Goal: Task Accomplishment & Management: Complete application form

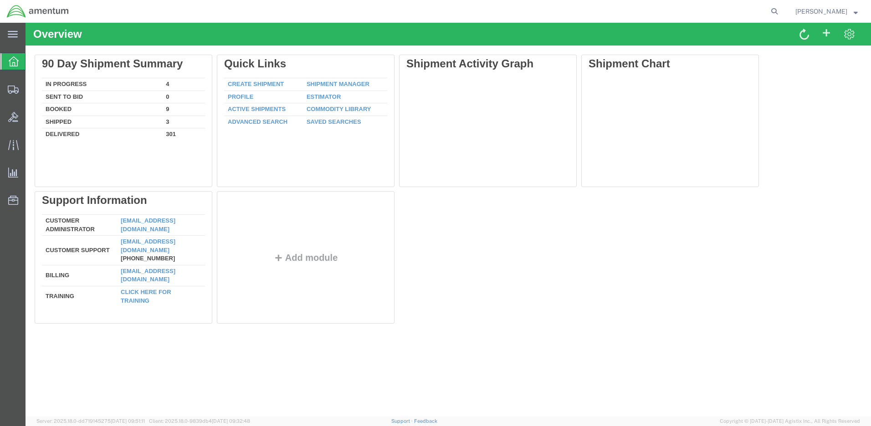
click at [522, 269] on div "Delete 90 Day Shipment Summary In Progress 4 Sent To Bid 0 Booked 9 Shipped 3 D…" at bounding box center [448, 191] width 827 height 273
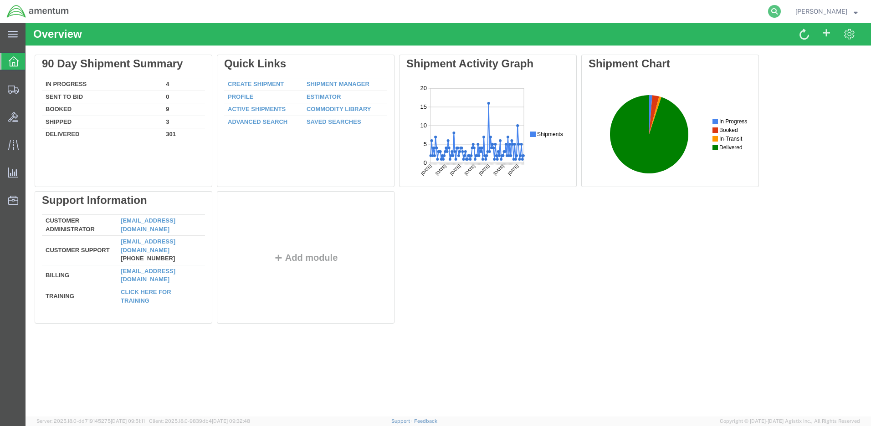
click at [781, 10] on icon at bounding box center [774, 11] width 13 height 13
click at [517, 11] on input "search" at bounding box center [629, 11] width 277 height 22
click at [0, 0] on span "Create Shipment" at bounding box center [0, 0] width 0 height 0
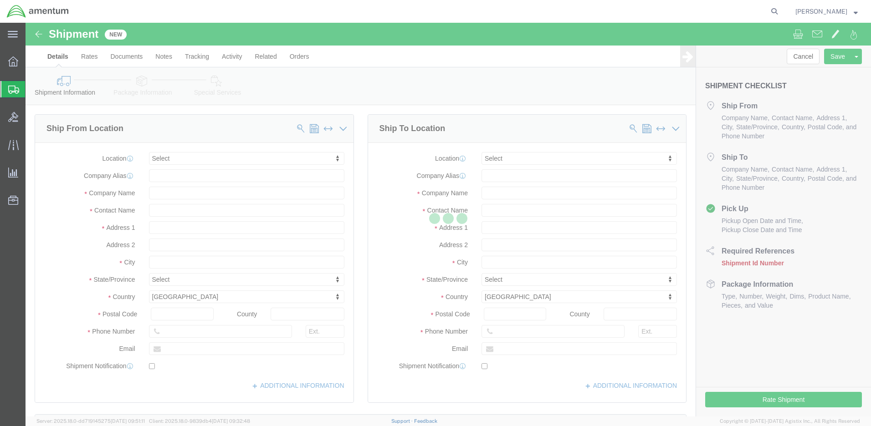
select select
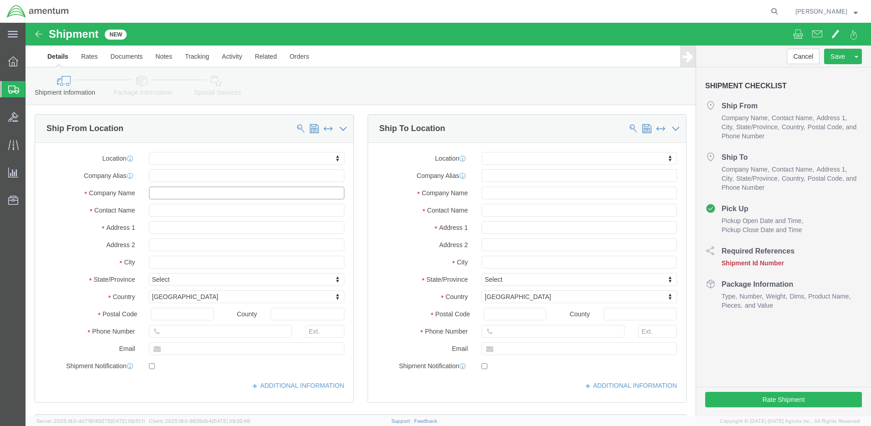
click input "text"
click input "DEVCOM AVMC"
type input "DEVCOM AVMC CA: 5E3102"
click input "text"
type input "[PERSON_NAME]"
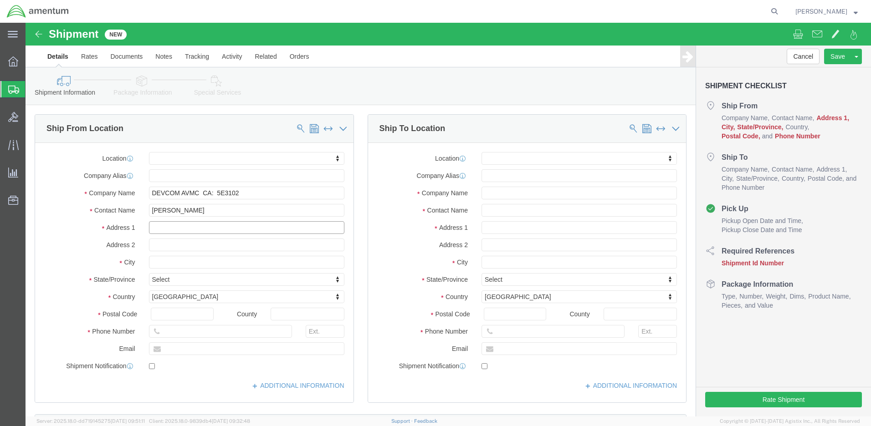
click input "text"
type input "[STREET_ADDRESS]"
click input "text"
type input "Redstone Arsenal"
click div "Location My Profile Location [PHONE_NUMBER] [PHONE_NUMBER] [PHONE_NUMBER] [PHON…"
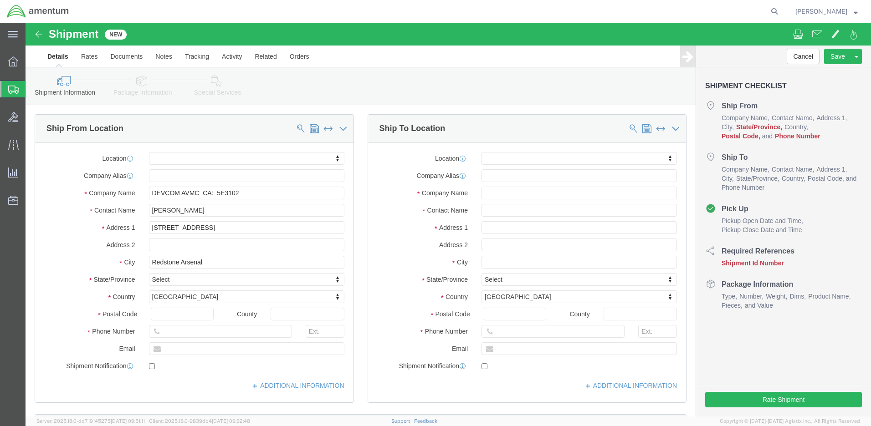
click body "Shipment New Details Rates Documents Notes Tracking Activity Related Orders Can…"
click input "text"
type input "35898"
click input "text"
type input "[PHONE_NUMBER]"
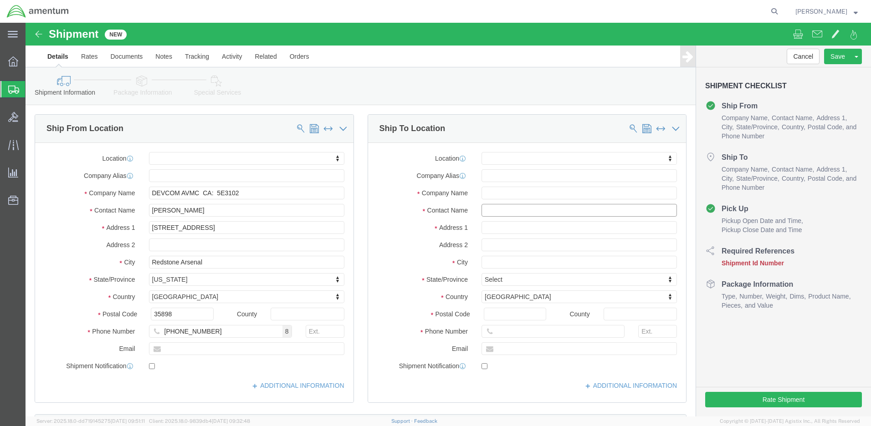
click input "text"
type input "CW3 [PERSON_NAME]"
click input "text"
type input "[DEMOGRAPHIC_DATA] Army"
click input "text"
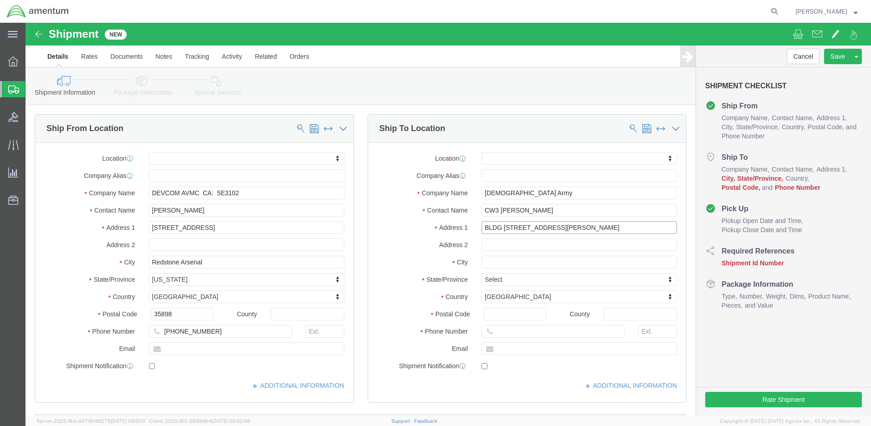
type input "BLDG [STREET_ADDRESS][PERSON_NAME]"
click input "text"
type input "Fort Hood"
click div "Location My Profile Location [PHONE_NUMBER] [PHONE_NUMBER] [PHONE_NUMBER] [PHON…"
click body "Shipment New Details Rates Documents Notes Tracking Activity Related Orders Can…"
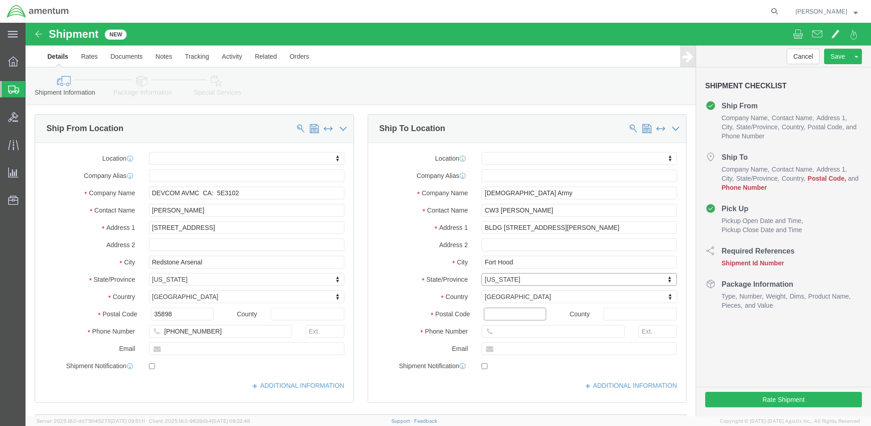
click input "Postal Code"
type input "76544"
click input "text"
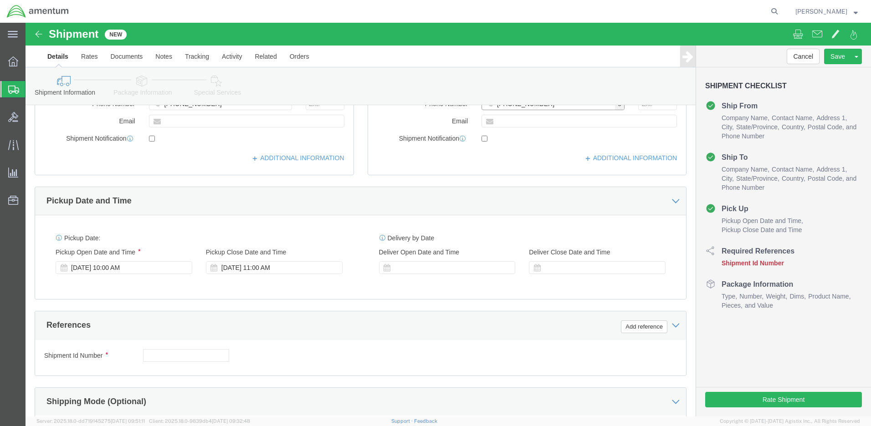
type input "[PHONE_NUMBER]"
click input "text"
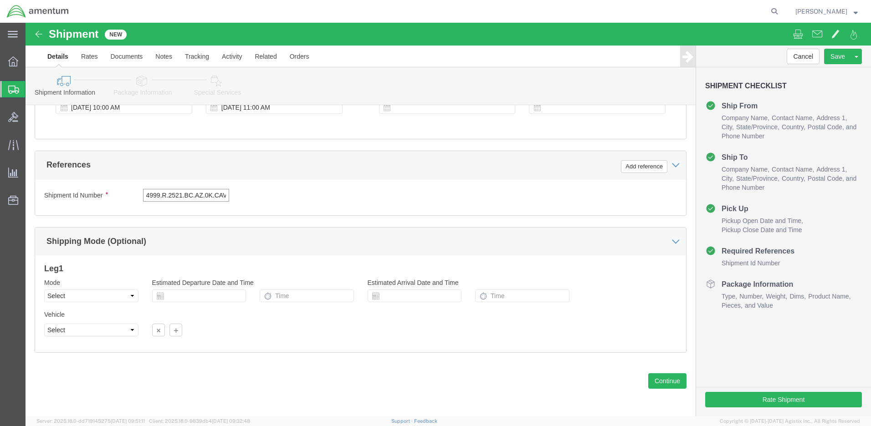
scroll to position [0, 14]
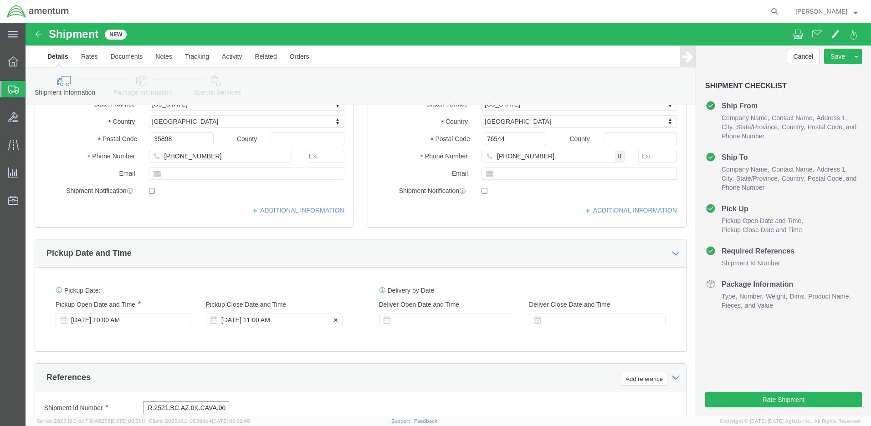
type input "4999.R.2521.BC.AZ.0K.CAVA.00"
click div "[DATE] 11:00 AM"
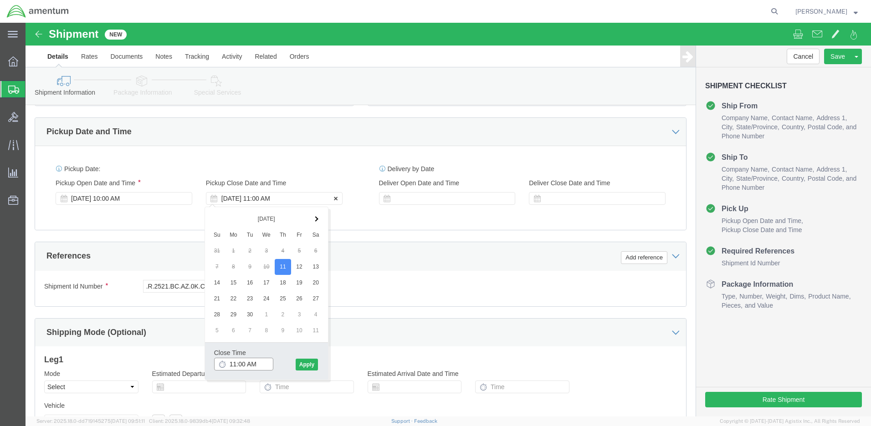
scroll to position [0, 0]
click button "Apply"
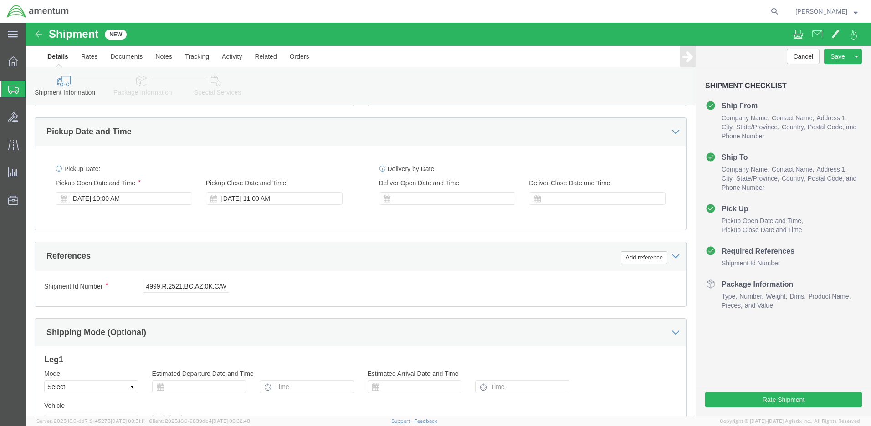
click button "Continue"
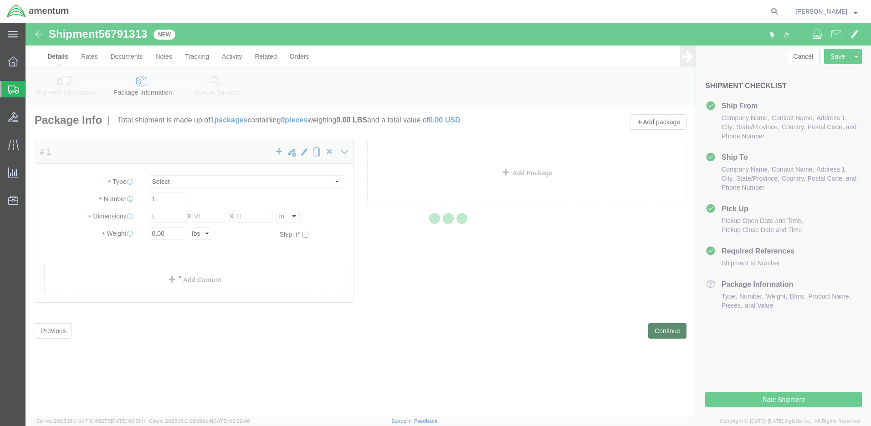
select select "CBOX"
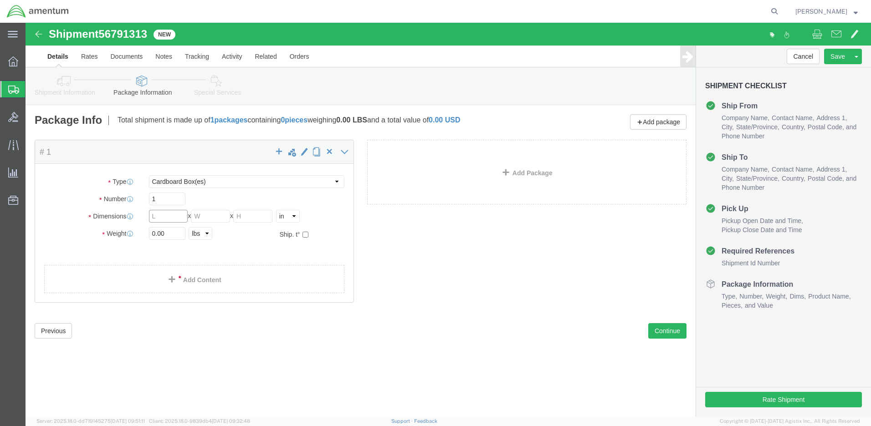
click input "text"
type input "24"
type input "18"
type input "16"
type input "28.0"
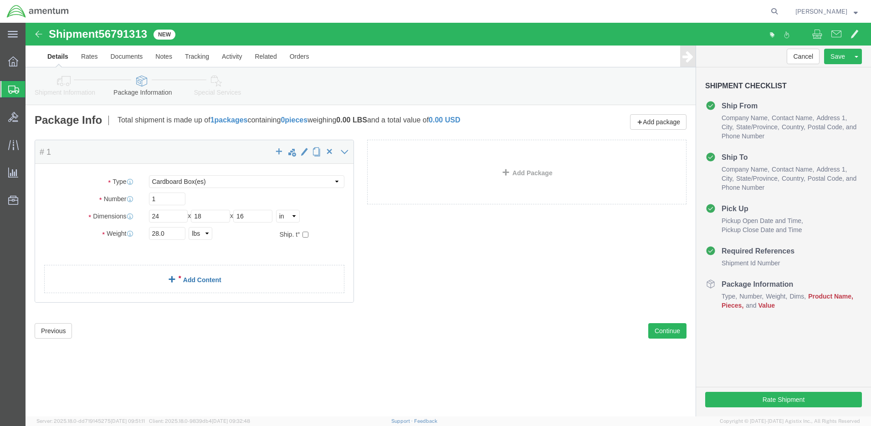
click link "Add Content"
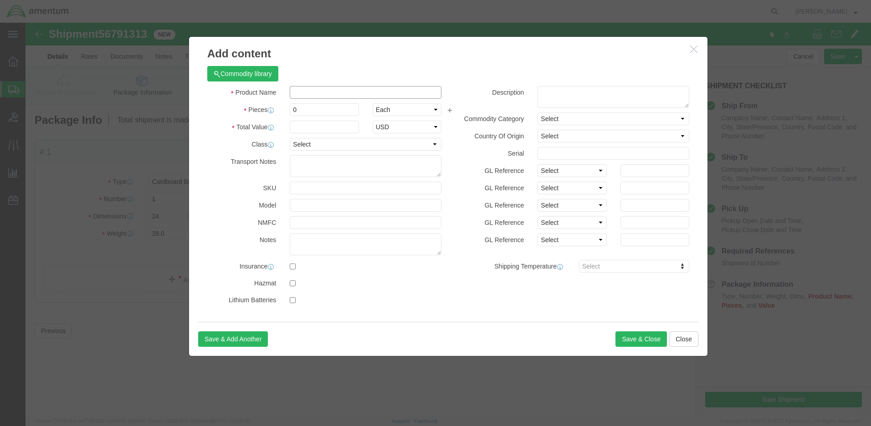
click input "text"
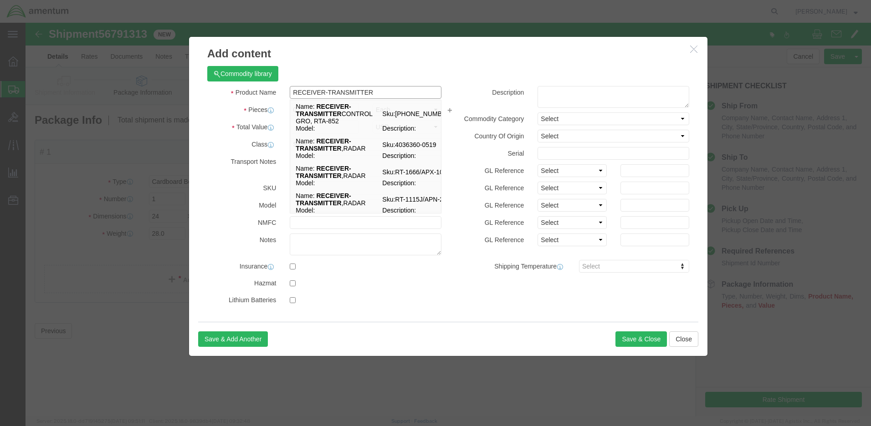
type input "RECEIVER-TRANSMITTER"
drag, startPoint x: 288, startPoint y: 87, endPoint x: 255, endPoint y: 87, distance: 32.8
click div "Pieces 0 Select Bag Barrels 100Board Feet Bottle Box Blister Pack Carats Can Ca…"
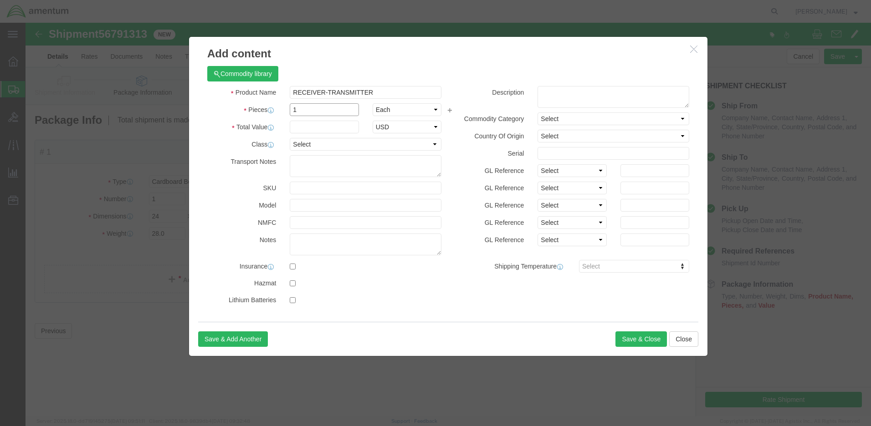
type input "1"
click input "text"
type input "158,215.00"
select select "50"
click textarea
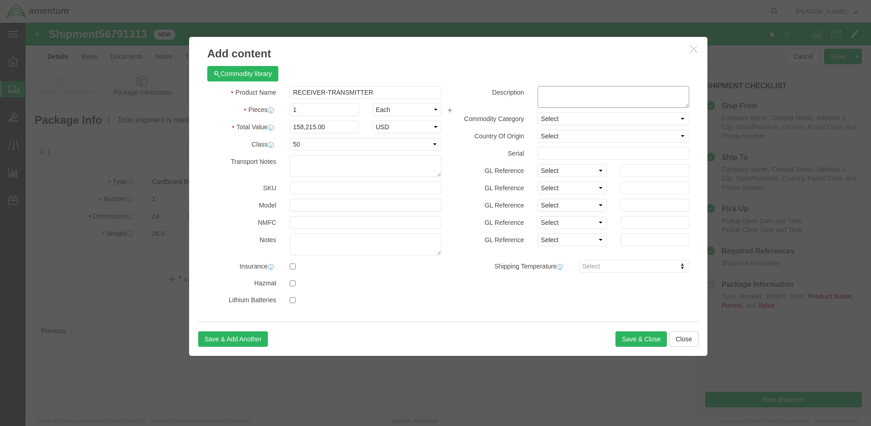
paste textarea "1146547"
type textarea "1146547"
click label "Description"
select select "US"
click input "text"
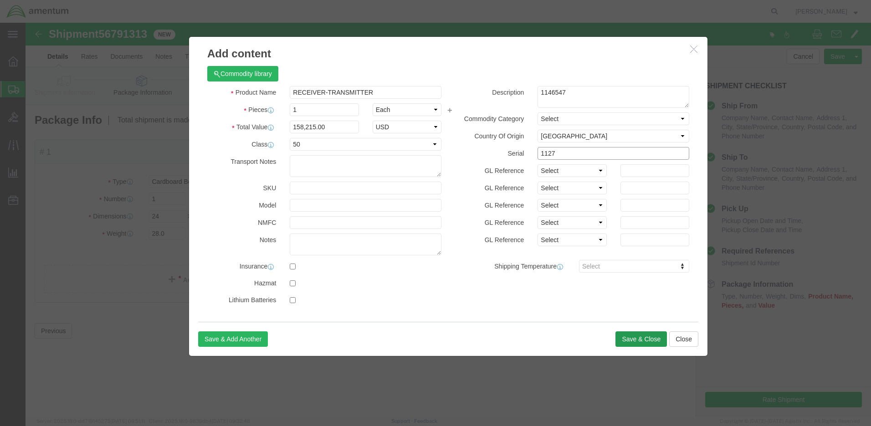
type input "1127"
click button "Save & Close"
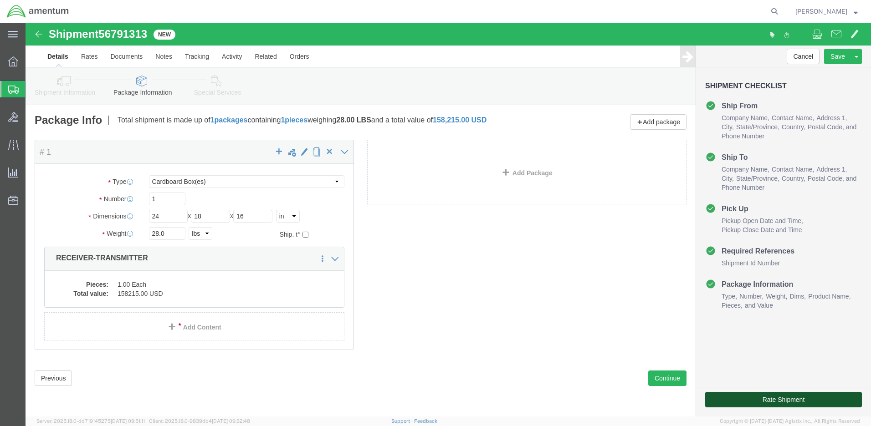
click button "Rate Shipment"
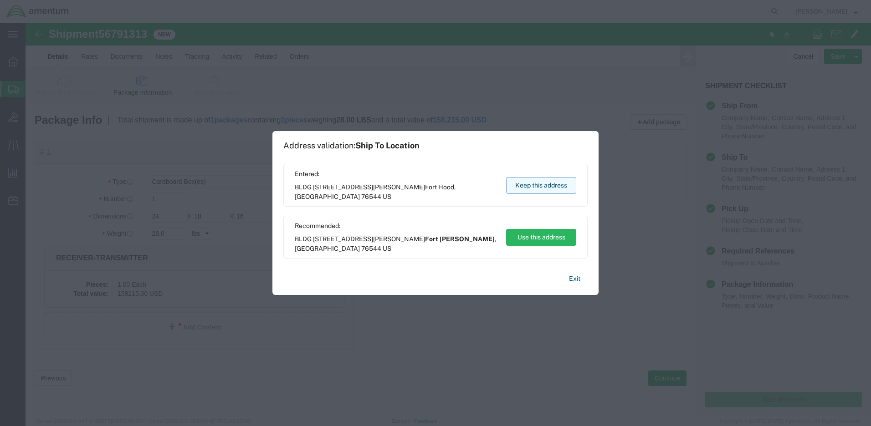
click at [539, 181] on button "Keep this address" at bounding box center [541, 185] width 70 height 17
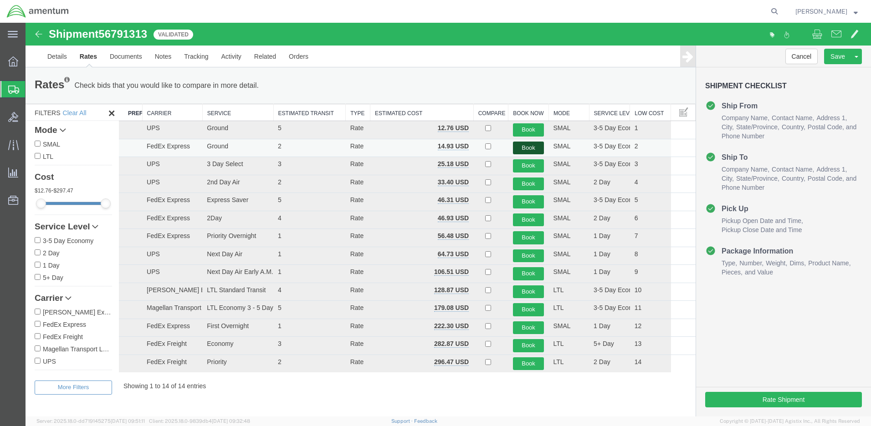
click at [528, 145] on button "Book" at bounding box center [528, 148] width 31 height 13
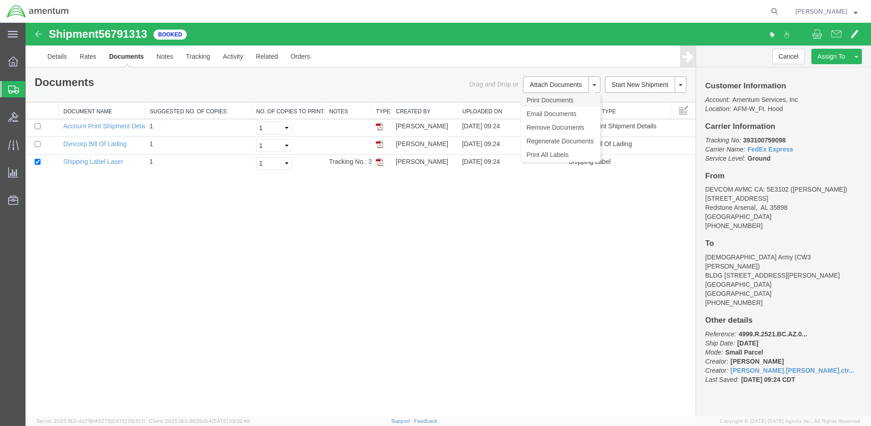
click at [535, 98] on link "Print Documents" at bounding box center [560, 100] width 79 height 14
